Goal: Communication & Community: Answer question/provide support

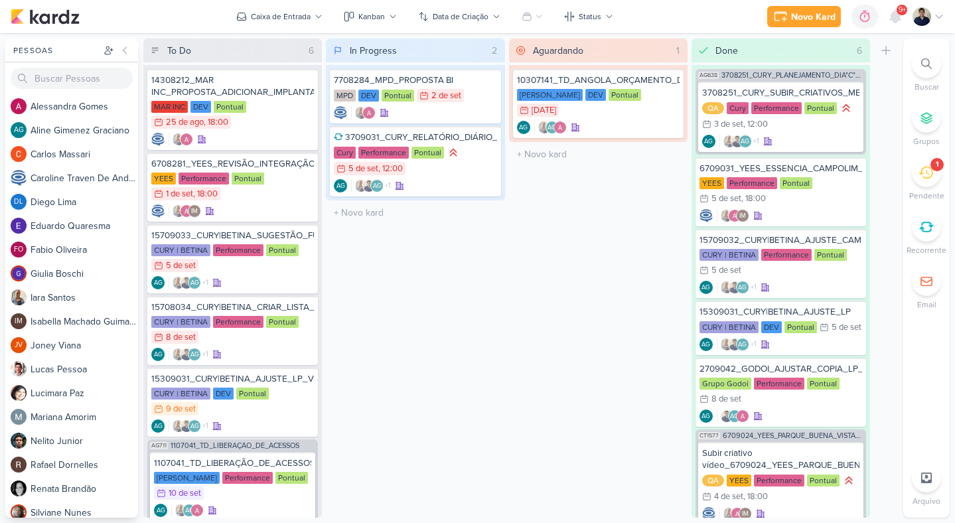
click at [938, 183] on li "1 [GEOGRAPHIC_DATA]" at bounding box center [927, 180] width 46 height 44
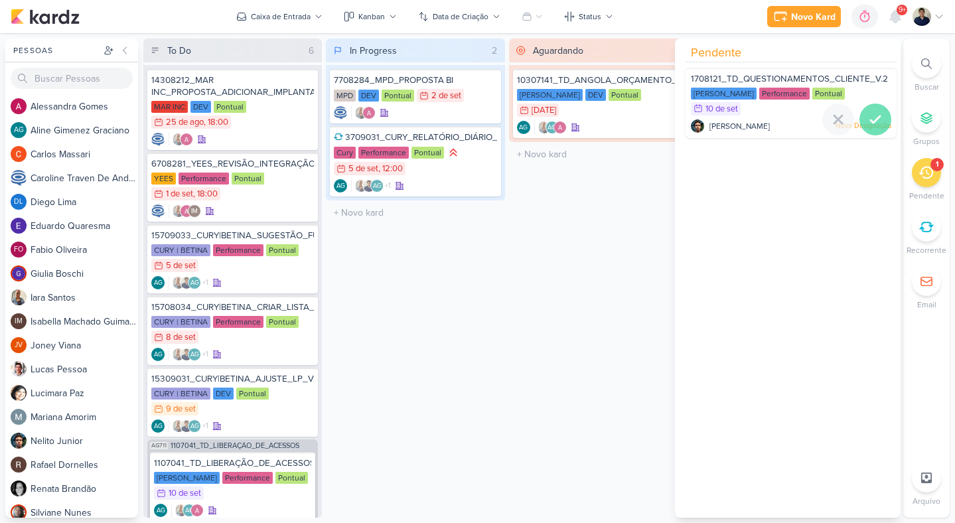
click at [868, 118] on icon at bounding box center [876, 120] width 16 height 16
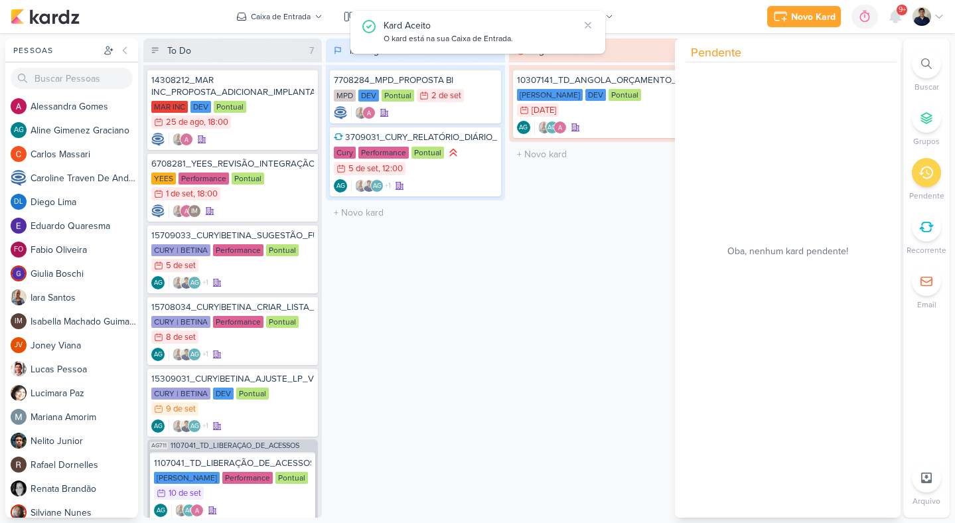
click at [923, 177] on icon at bounding box center [926, 173] width 15 height 13
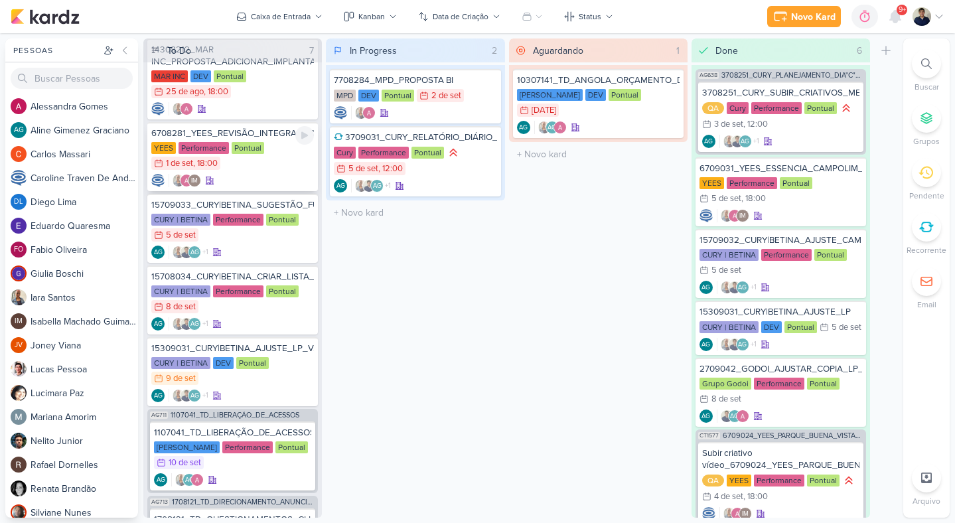
scroll to position [39, 0]
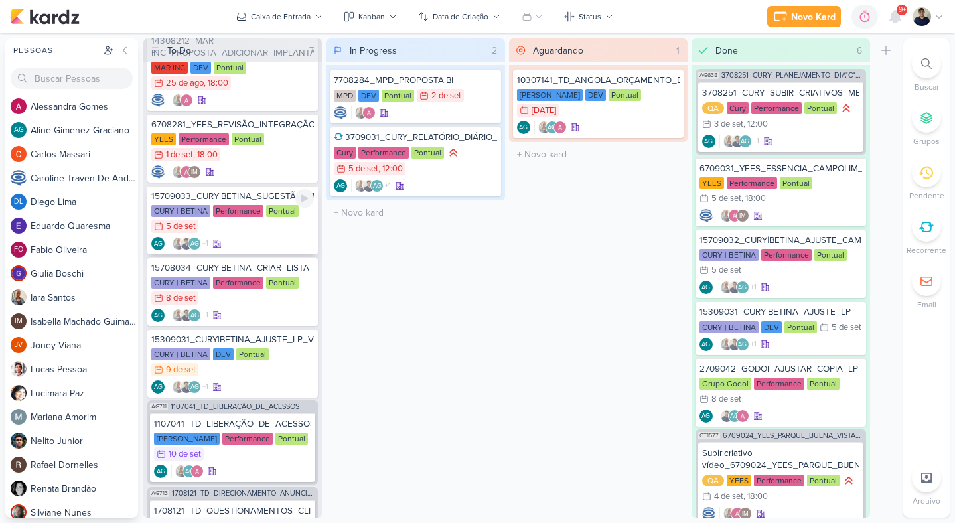
click at [286, 224] on div "CURY | BETINA Performance Pontual 5/9 [DATE]" at bounding box center [232, 219] width 163 height 29
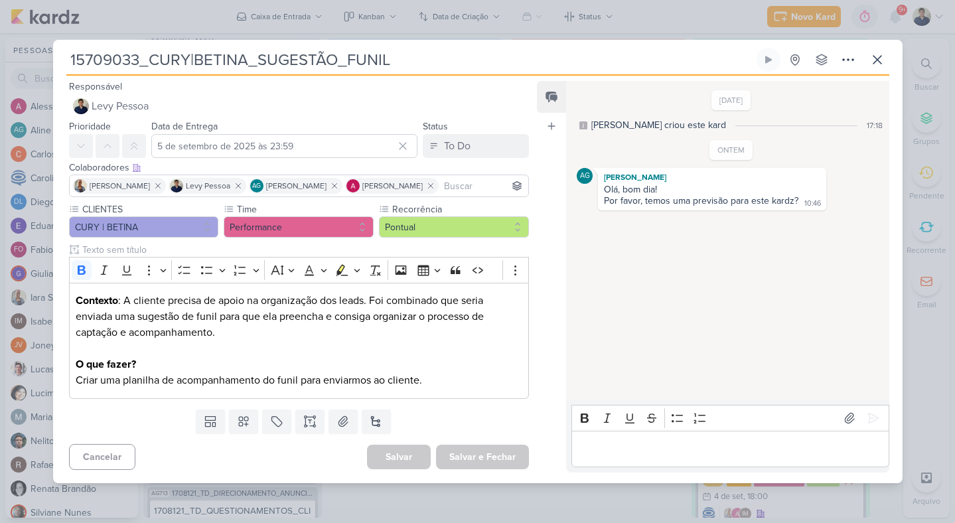
click at [615, 442] on p "Editor editing area: main" at bounding box center [730, 449] width 303 height 16
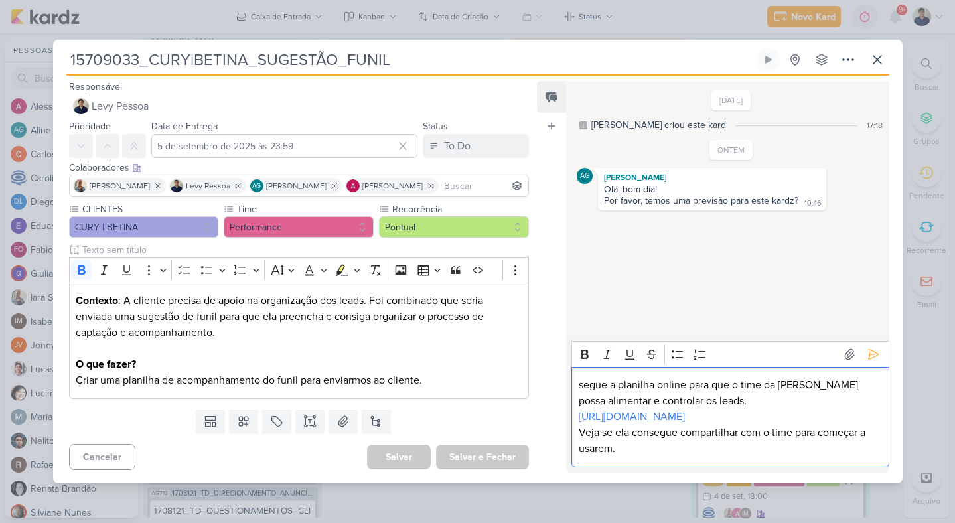
click at [704, 450] on p "Veja se ela consegue compartilhar com o time para começar a usarem." at bounding box center [730, 441] width 303 height 32
click at [868, 348] on icon at bounding box center [873, 354] width 13 height 13
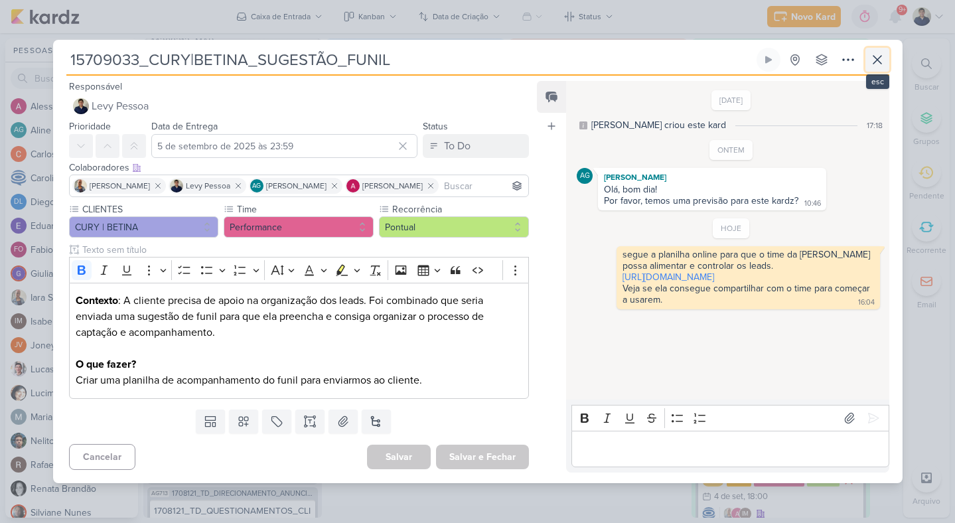
click at [882, 60] on icon at bounding box center [878, 60] width 16 height 16
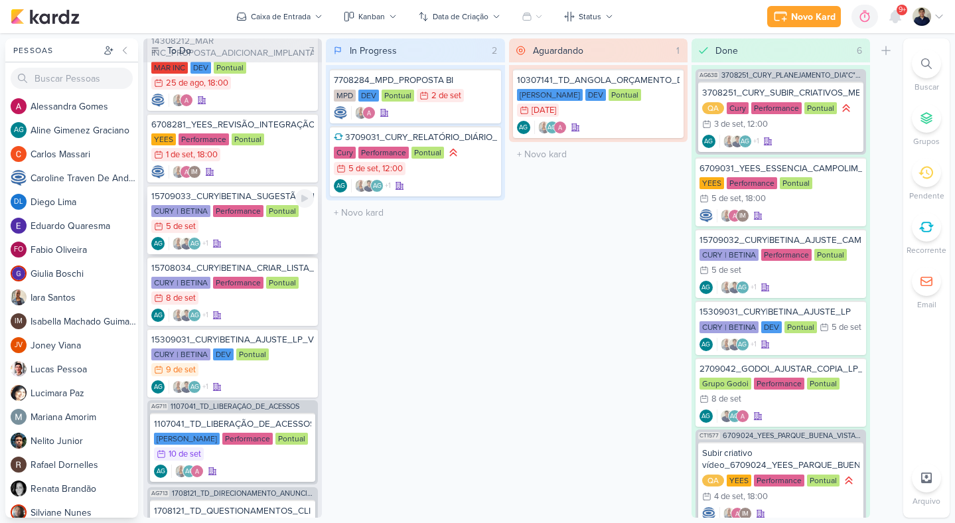
click at [283, 236] on div "15709033_CURY|BETINA_SUGESTÃO_FUNIL CURY | BETINA Performance Pontual 5/9 [DATE…" at bounding box center [232, 219] width 171 height 69
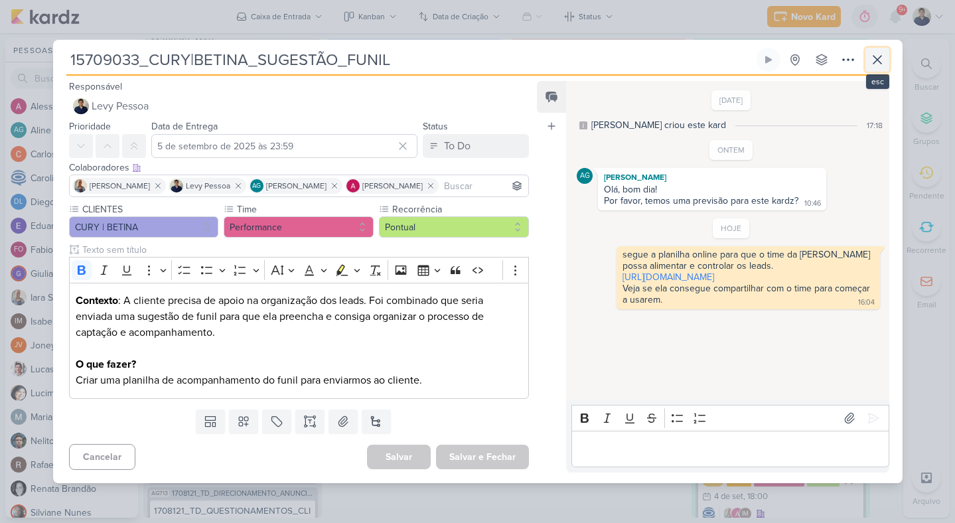
click at [881, 50] on button at bounding box center [878, 60] width 24 height 24
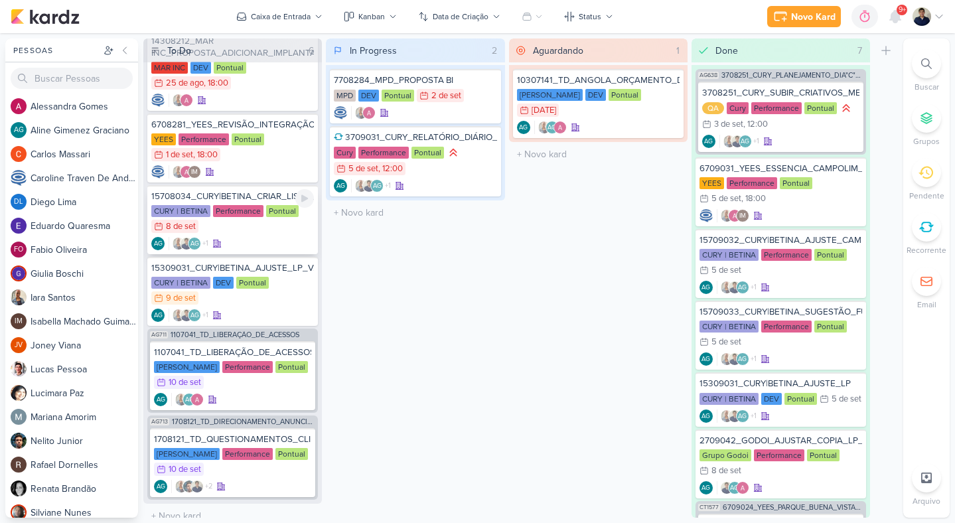
click at [276, 242] on div "AG +1 AG" at bounding box center [232, 243] width 163 height 13
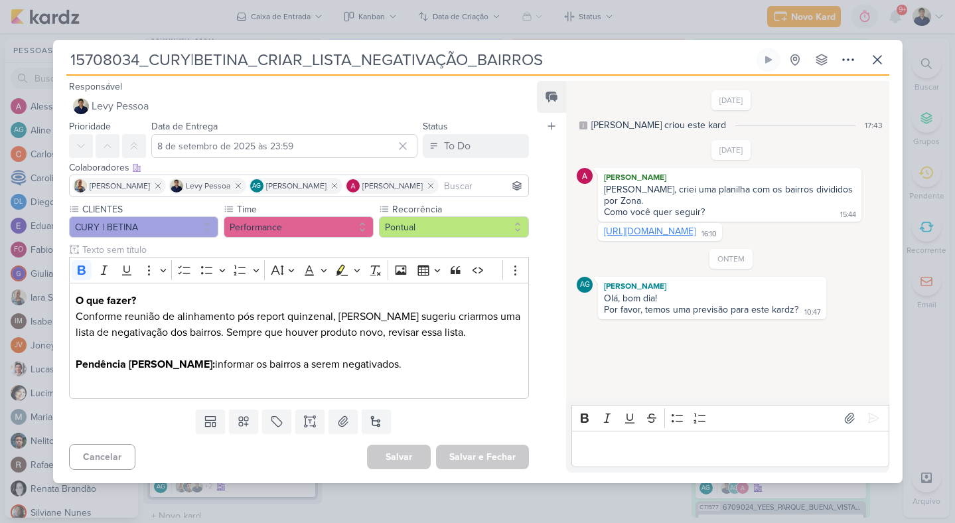
click at [655, 226] on link "[URL][DOMAIN_NAME]" at bounding box center [650, 231] width 92 height 11
click at [650, 433] on div "Editor editing area: main" at bounding box center [730, 449] width 317 height 37
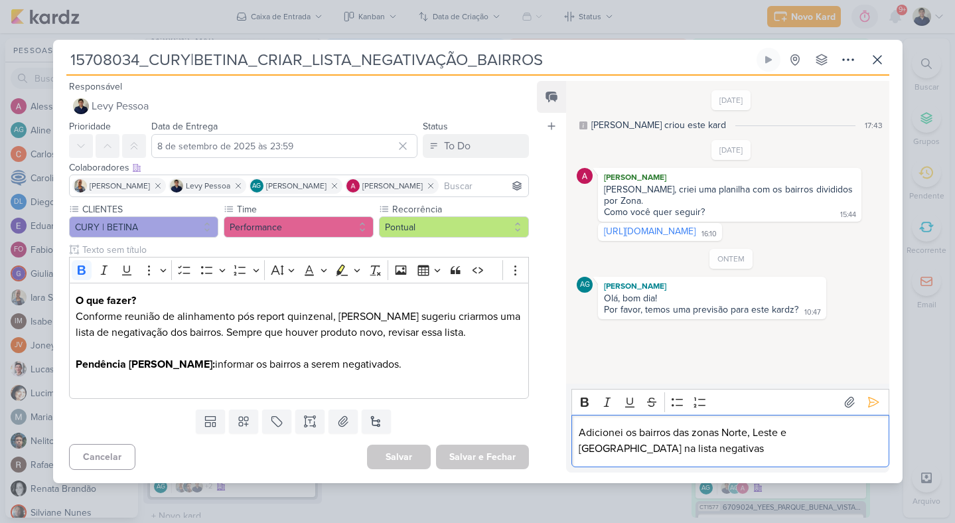
click at [849, 436] on p "Adicionei os bairros das zonas Norte, Leste e [GEOGRAPHIC_DATA] na lista negati…" at bounding box center [730, 441] width 303 height 32
click at [867, 406] on icon at bounding box center [873, 402] width 13 height 13
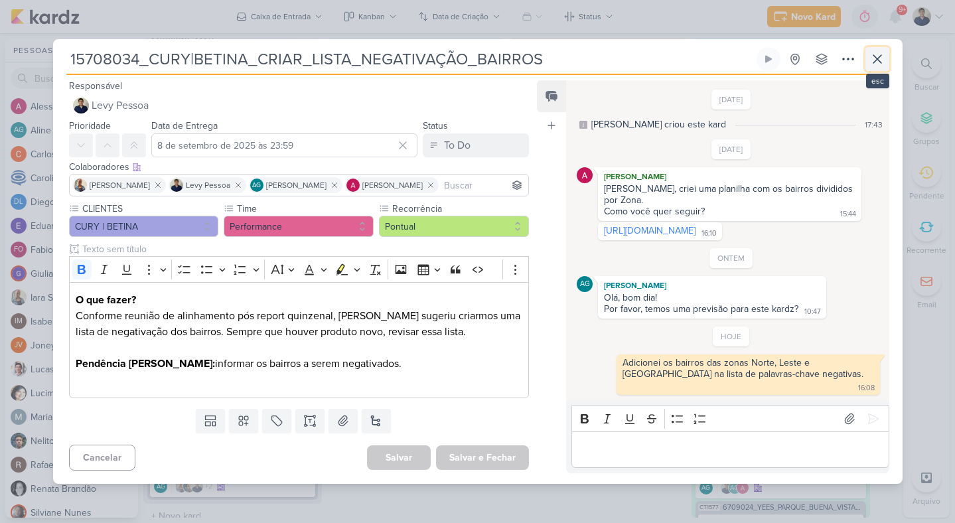
click at [882, 60] on icon at bounding box center [878, 59] width 16 height 16
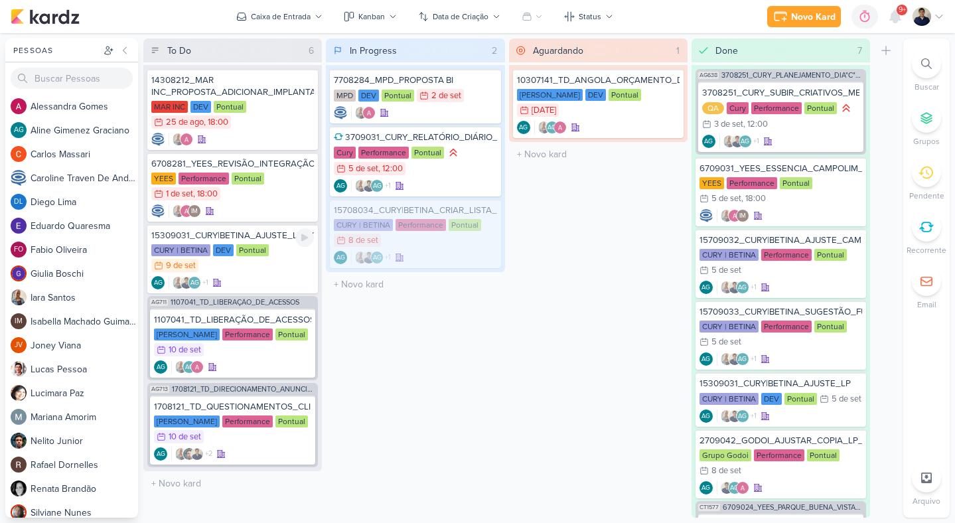
scroll to position [0, 0]
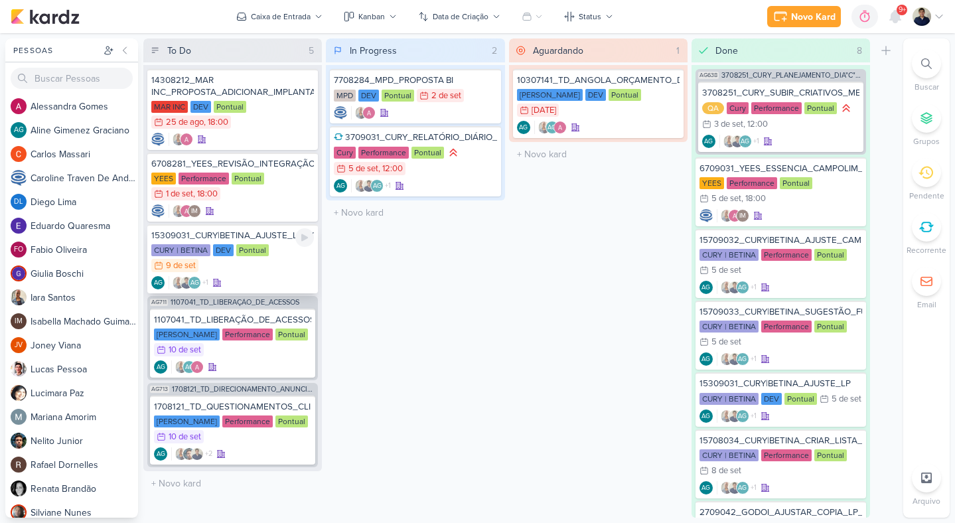
click at [294, 276] on div "AG +1 AG" at bounding box center [232, 282] width 163 height 13
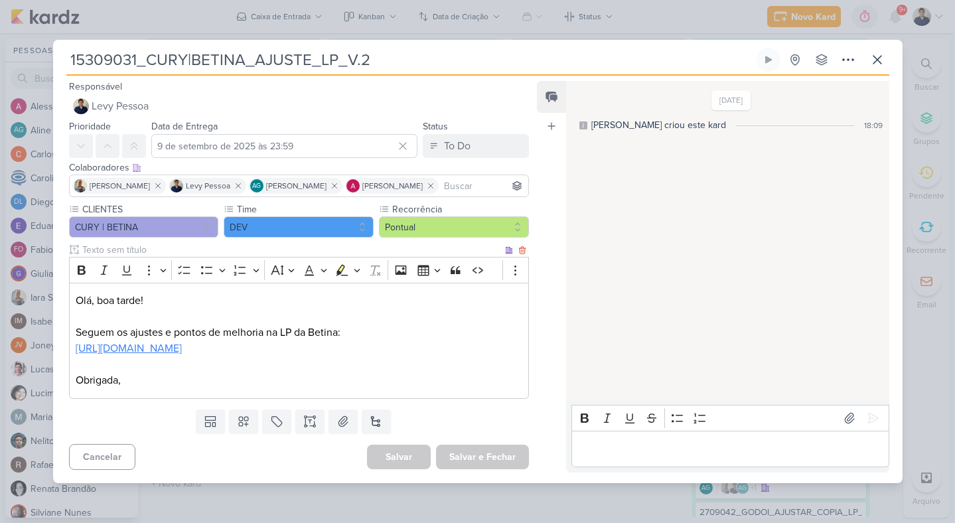
click at [182, 351] on link "[URL][DOMAIN_NAME]" at bounding box center [129, 348] width 106 height 13
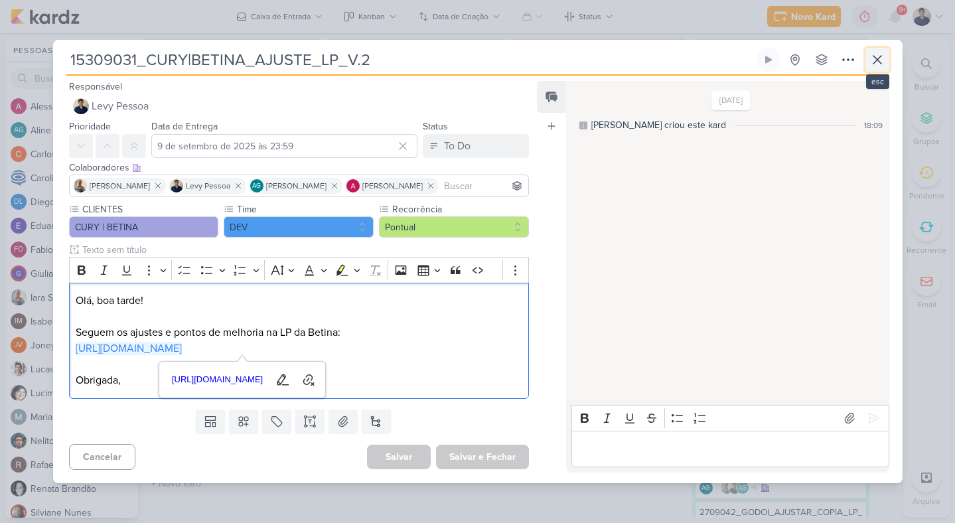
click at [872, 64] on icon at bounding box center [878, 60] width 16 height 16
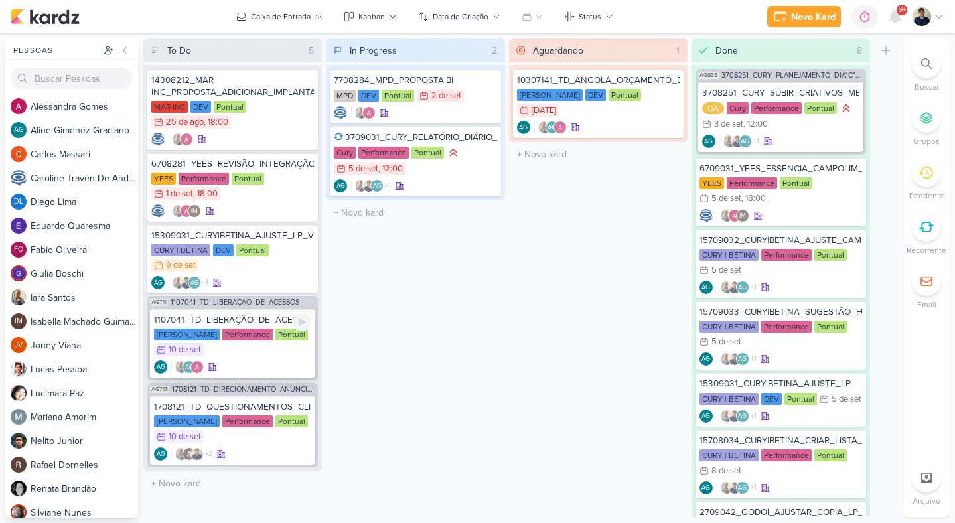
click at [295, 357] on div "[PERSON_NAME] Performance Pontual 10/9 [DATE]" at bounding box center [232, 343] width 157 height 29
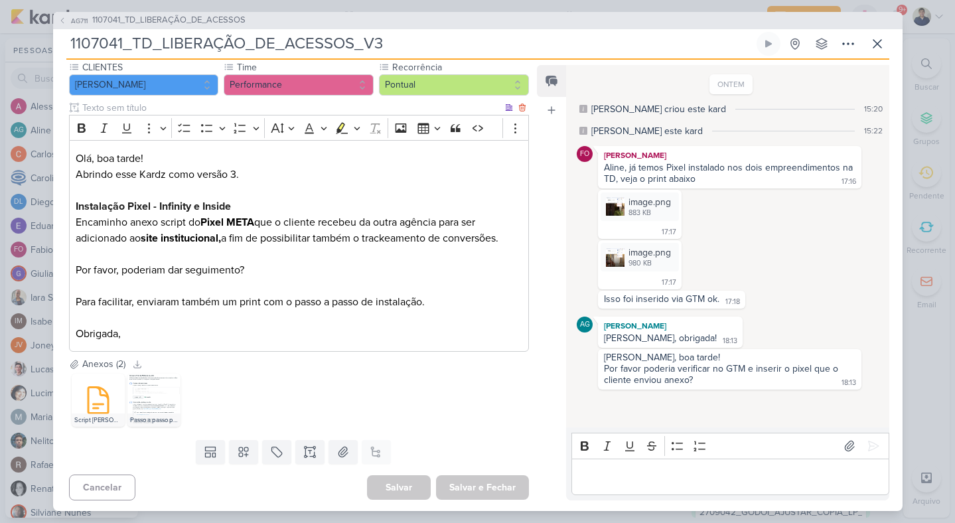
scroll to position [129, 0]
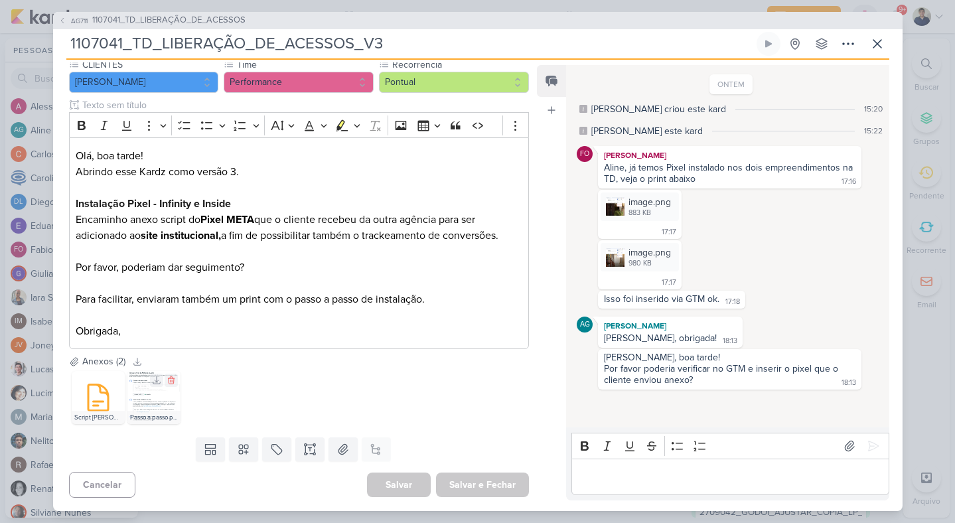
click at [142, 396] on img at bounding box center [153, 397] width 53 height 53
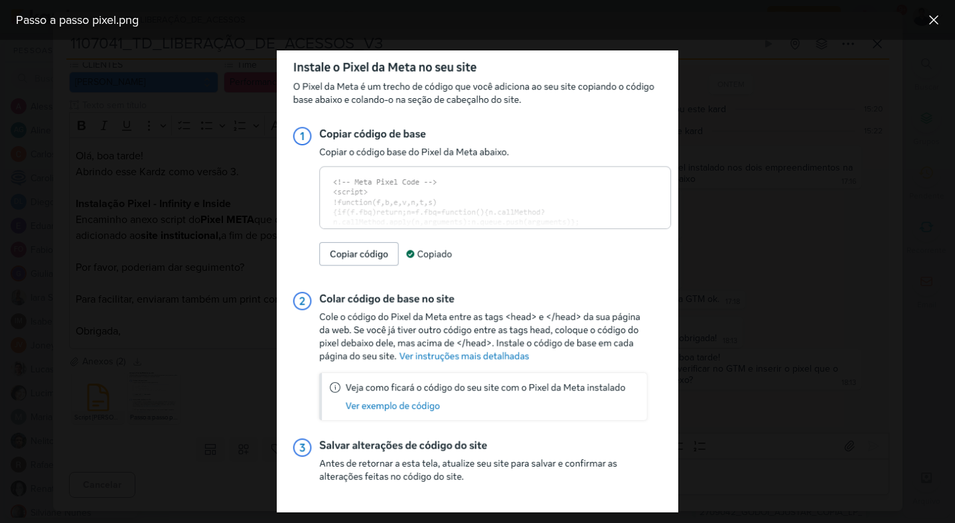
click at [772, 72] on div at bounding box center [477, 281] width 955 height 483
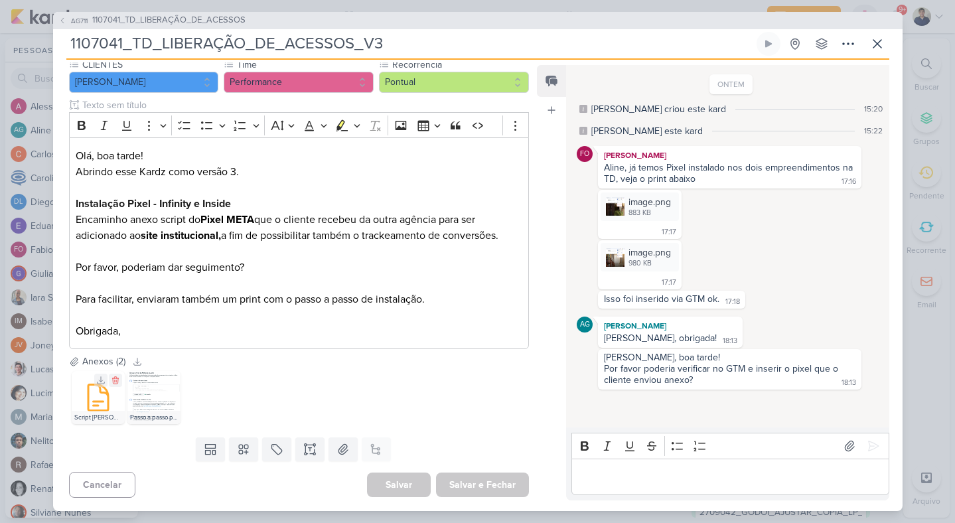
click at [108, 402] on icon at bounding box center [98, 398] width 20 height 26
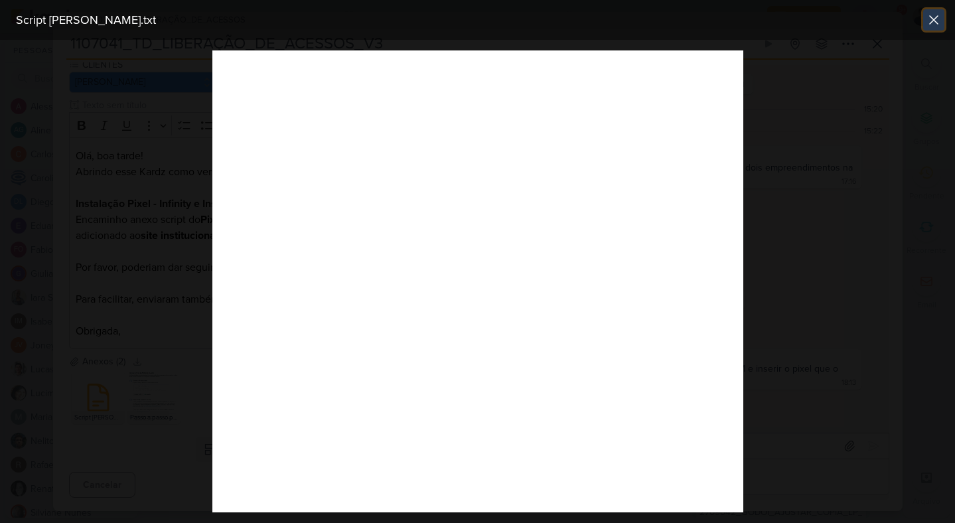
click at [936, 22] on icon at bounding box center [934, 20] width 8 height 8
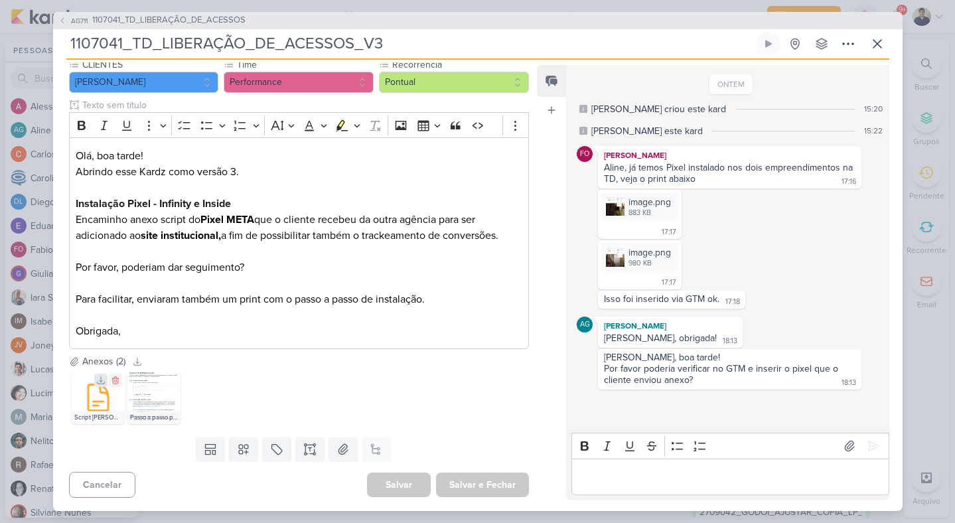
click at [100, 380] on icon at bounding box center [100, 380] width 9 height 9
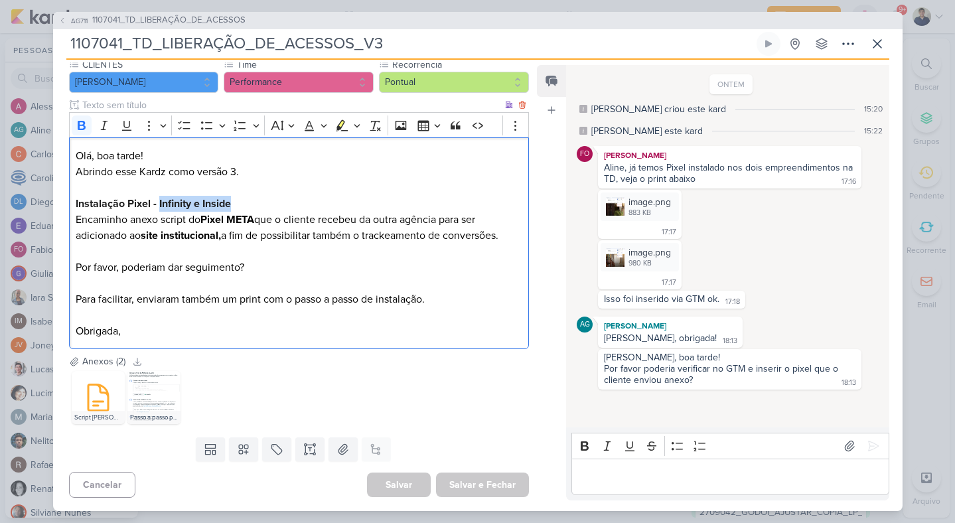
drag, startPoint x: 233, startPoint y: 202, endPoint x: 158, endPoint y: 202, distance: 75.0
click at [158, 202] on p "Abrindo esse Kardz como versão 3. Instalação Pixel - Infinity e Inside Encaminh…" at bounding box center [299, 204] width 446 height 80
copy strong "Infinity e Inside"
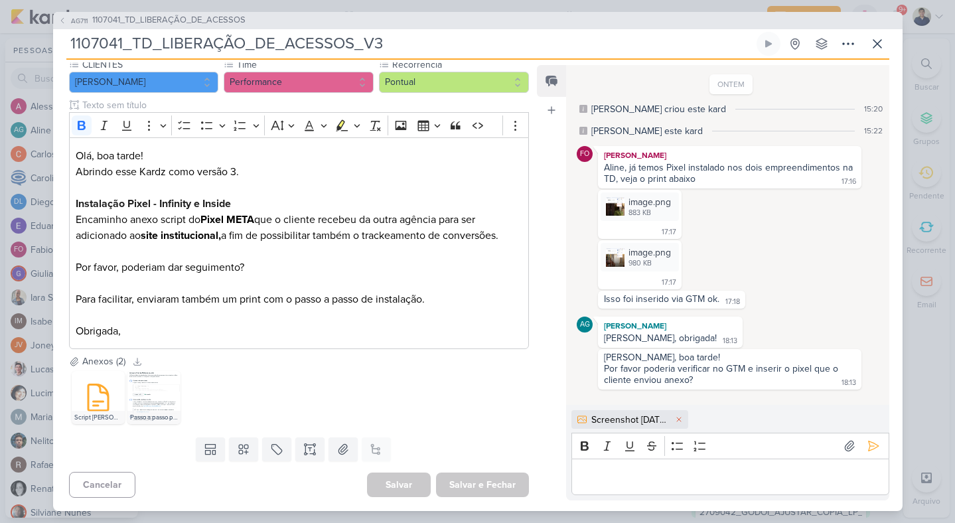
click at [669, 473] on p "⁠⁠⁠⁠⁠⁠⁠" at bounding box center [730, 477] width 303 height 16
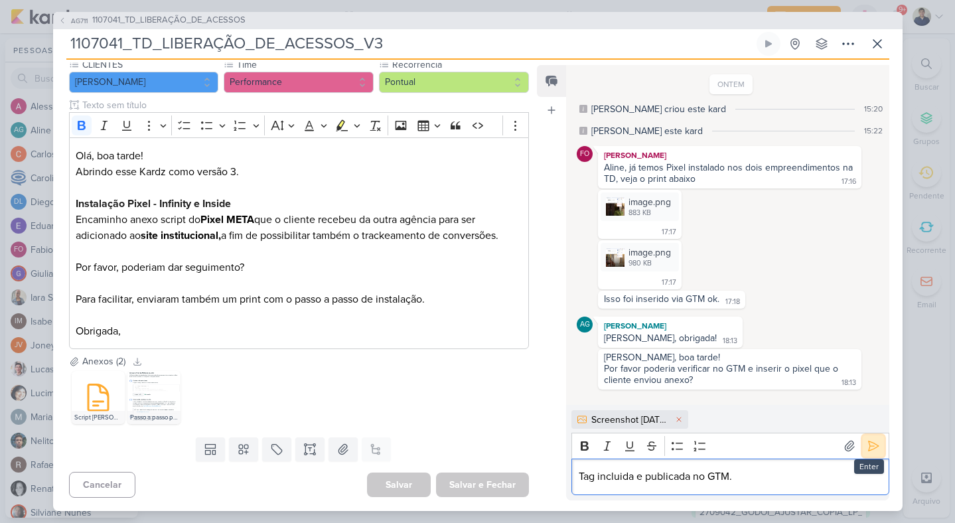
click at [867, 452] on icon at bounding box center [873, 446] width 13 height 13
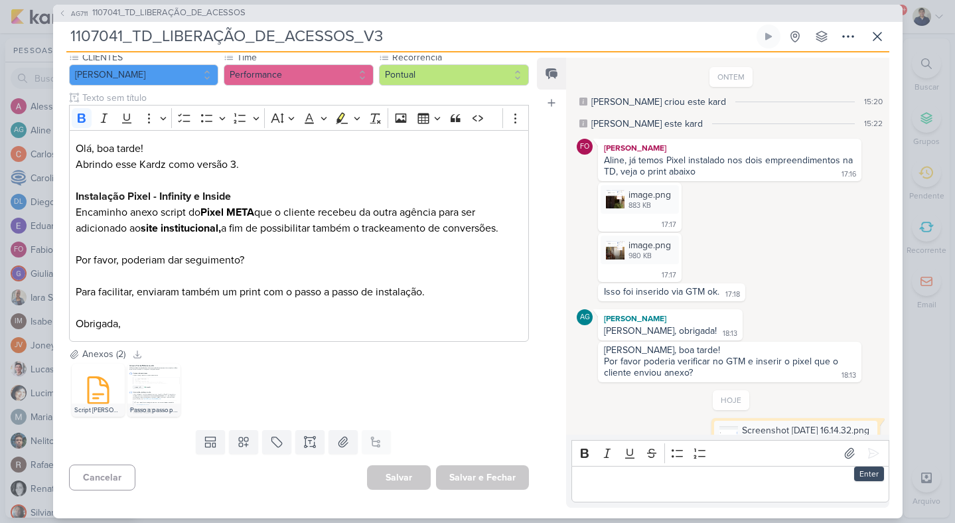
scroll to position [38, 0]
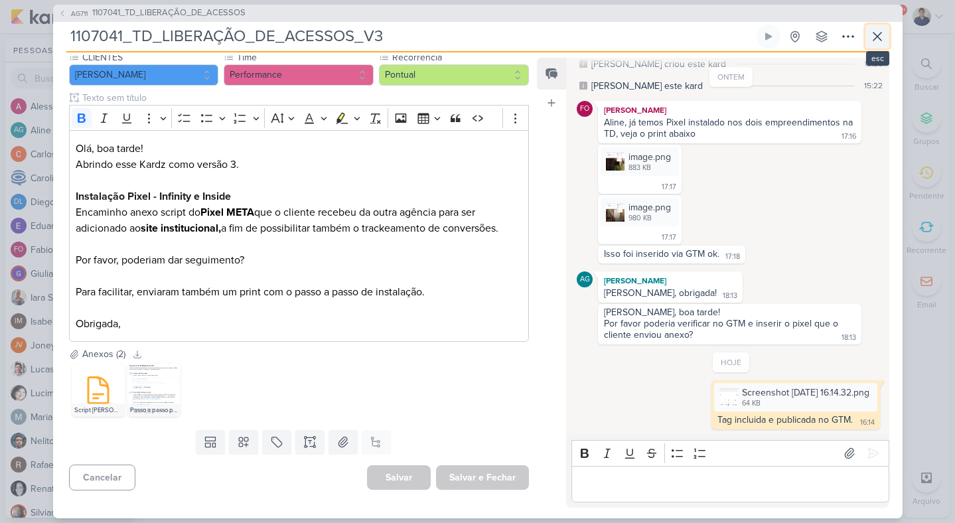
click at [876, 35] on icon at bounding box center [878, 37] width 16 height 16
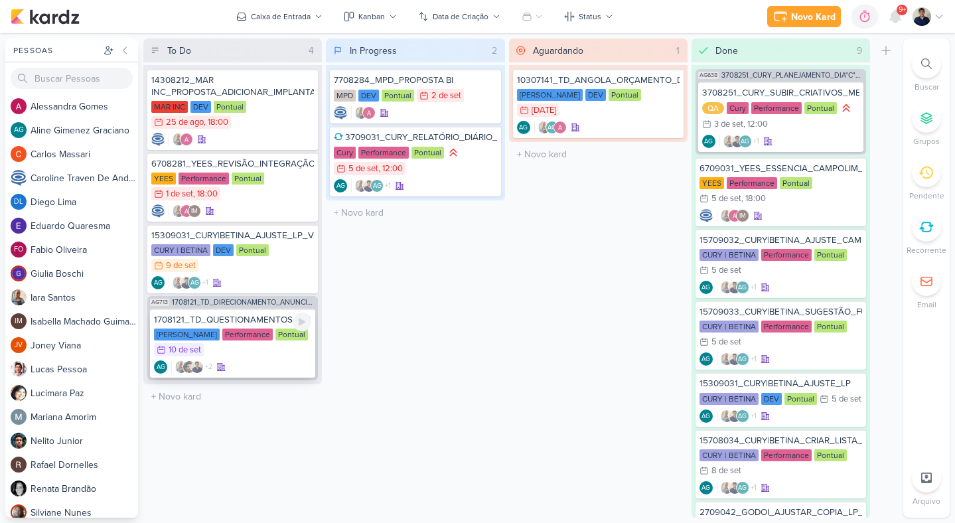
click at [295, 361] on div "+2 AG" at bounding box center [232, 367] width 157 height 13
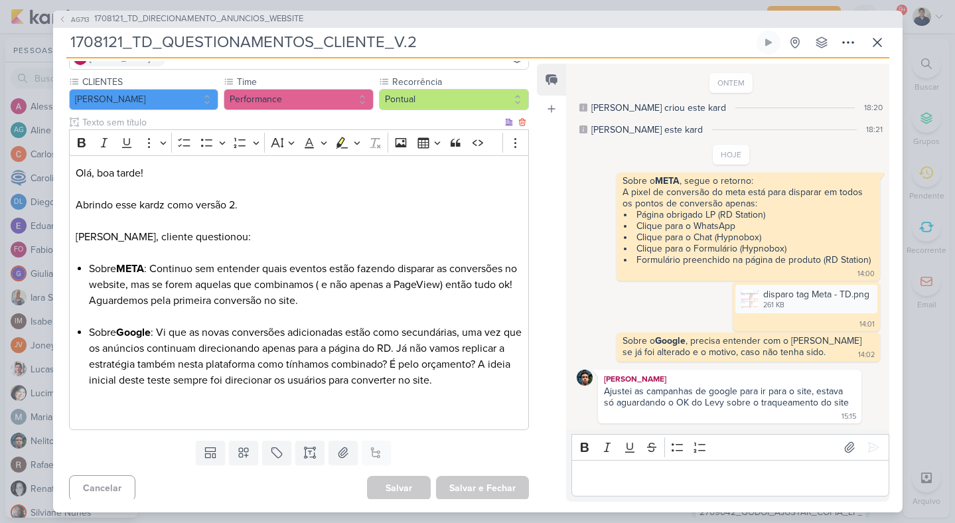
scroll to position [149, 0]
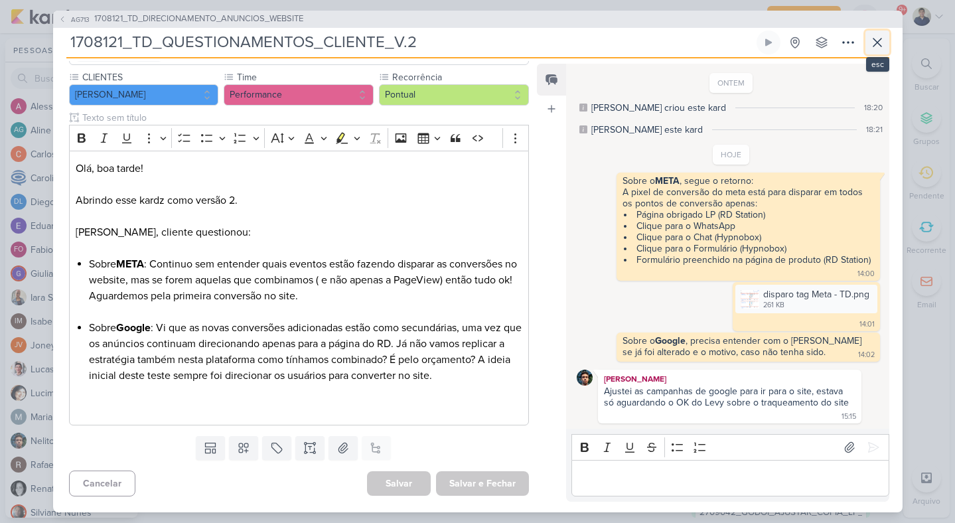
click at [876, 37] on icon at bounding box center [878, 43] width 16 height 16
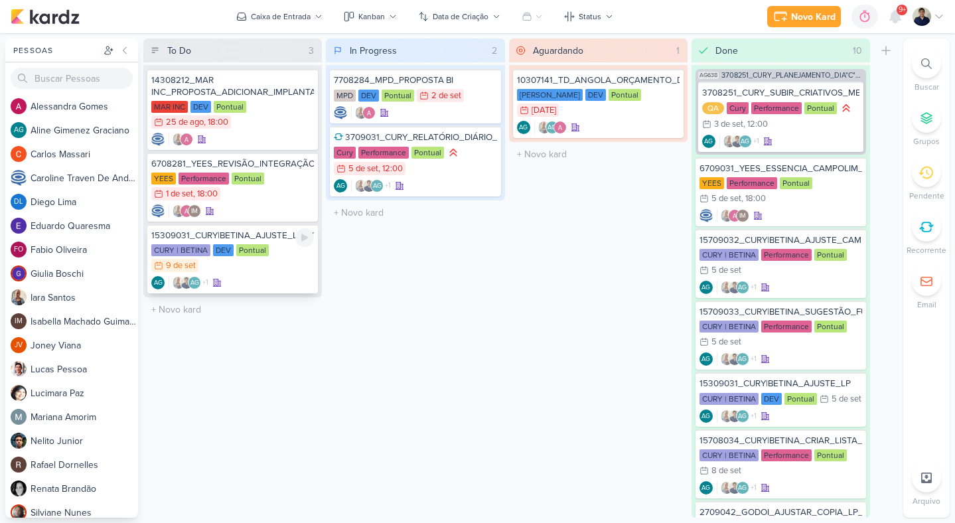
click at [280, 276] on div "AG +1 AG" at bounding box center [232, 282] width 163 height 13
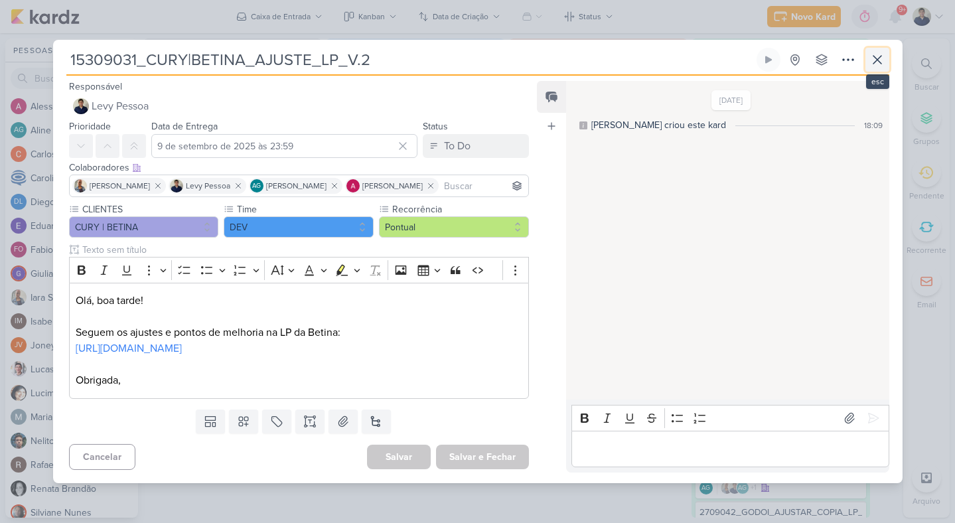
click at [878, 61] on icon at bounding box center [878, 60] width 8 height 8
